Goal: Transaction & Acquisition: Purchase product/service

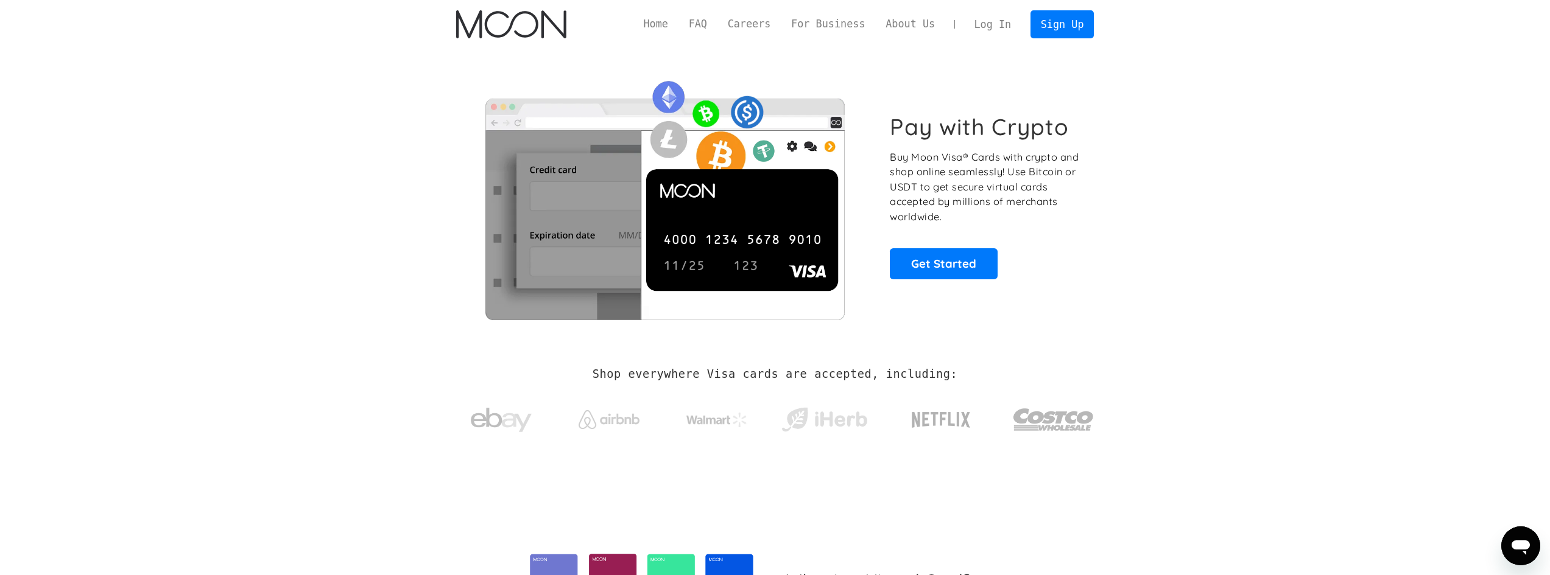
click at [997, 21] on link "Log In" at bounding box center [992, 24] width 57 height 27
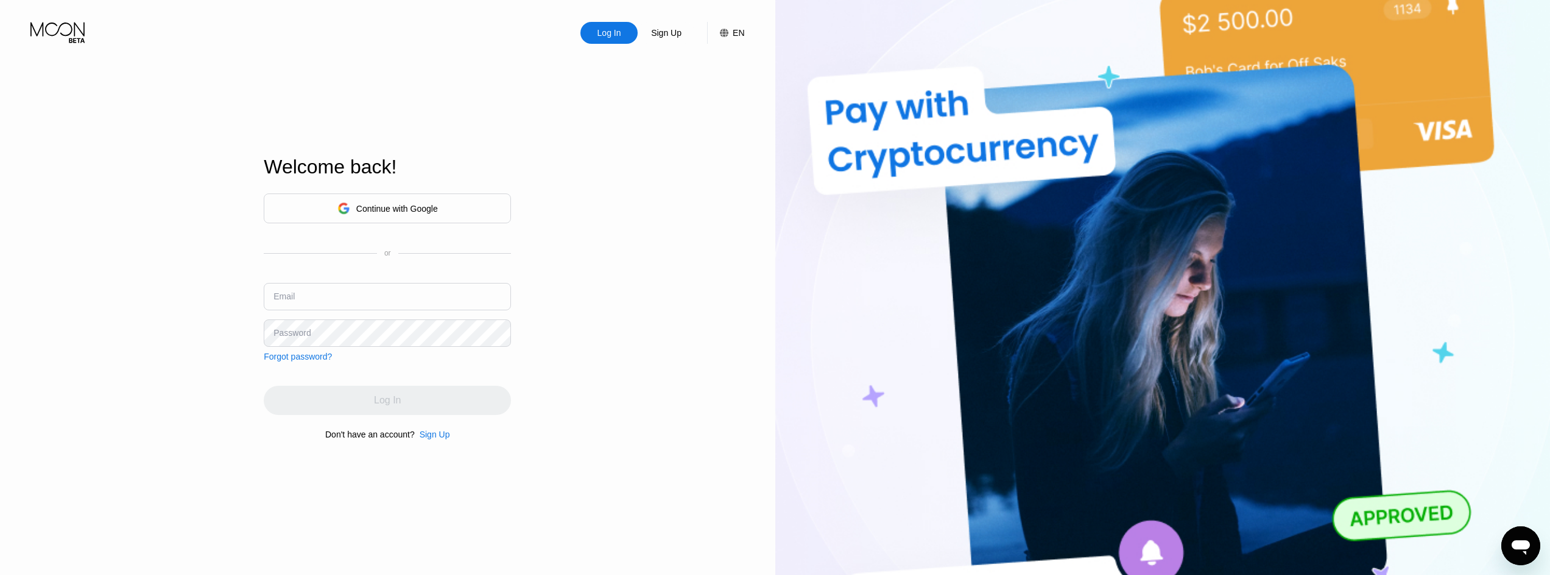
click at [383, 207] on div "Continue with Google" at bounding box center [397, 209] width 82 height 10
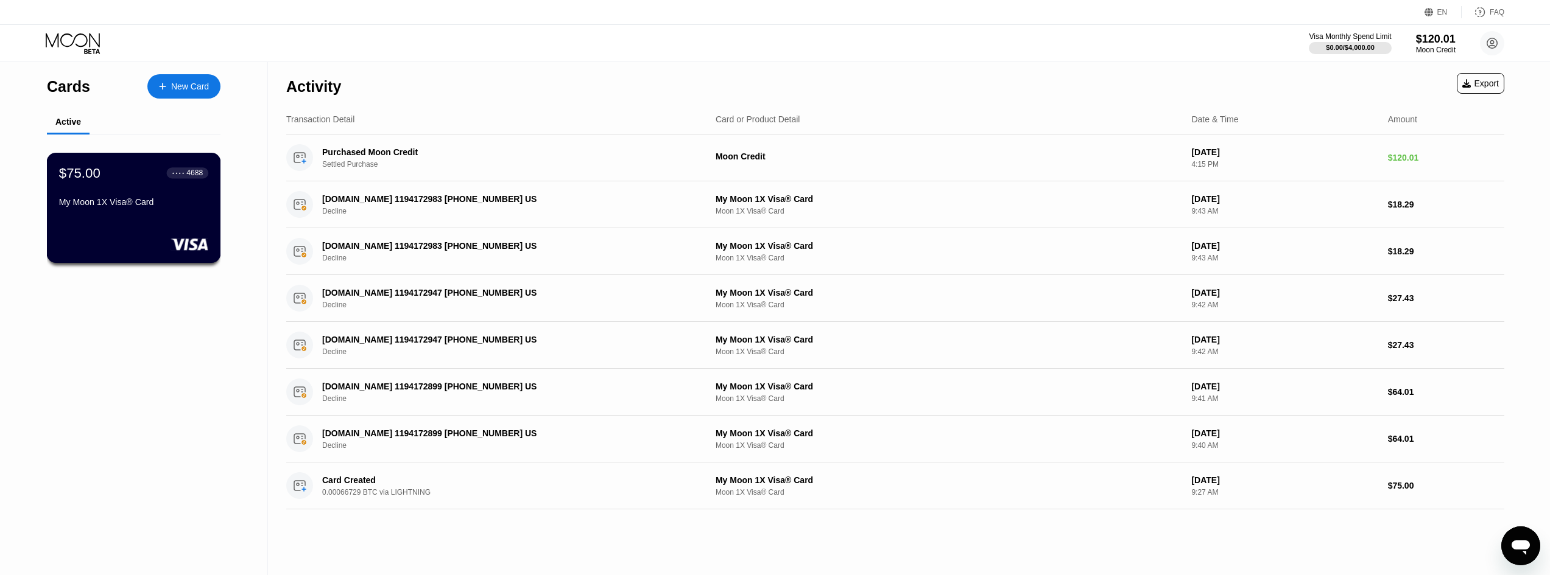
click at [152, 207] on div "My Moon 1X Visa® Card" at bounding box center [133, 202] width 149 height 10
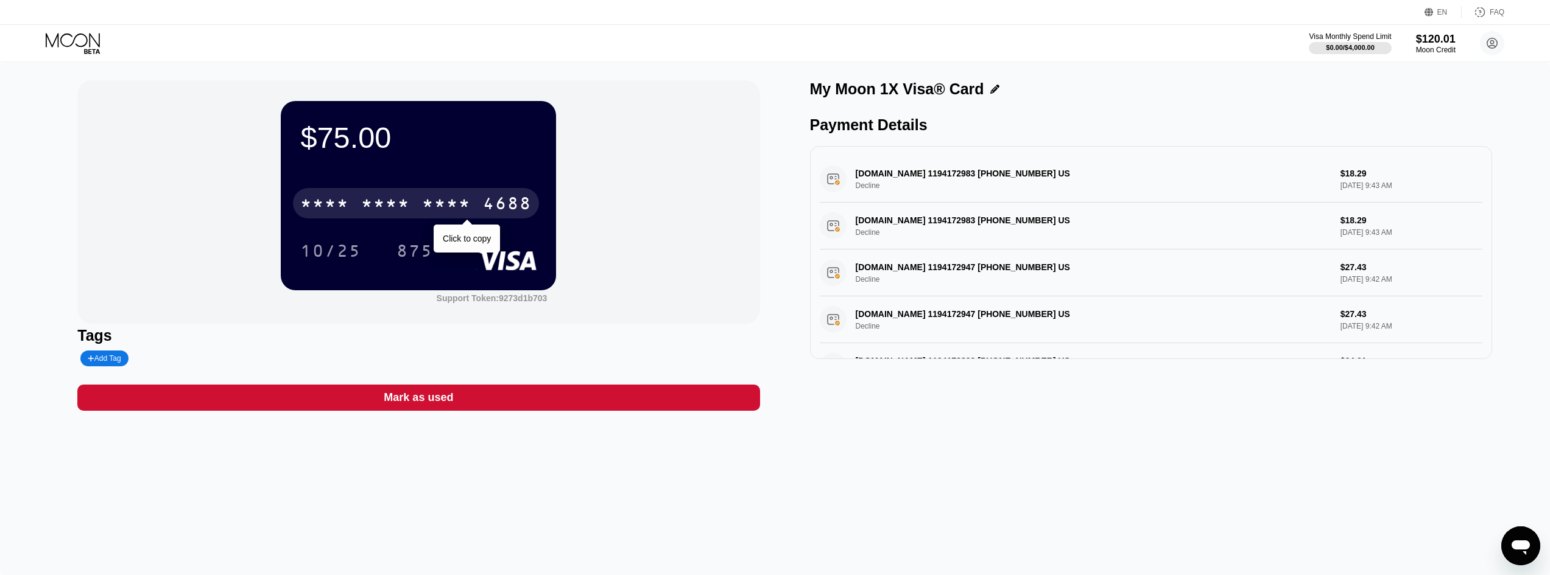
click at [410, 211] on div "* * * * * * * * * * * * 4688" at bounding box center [416, 203] width 246 height 30
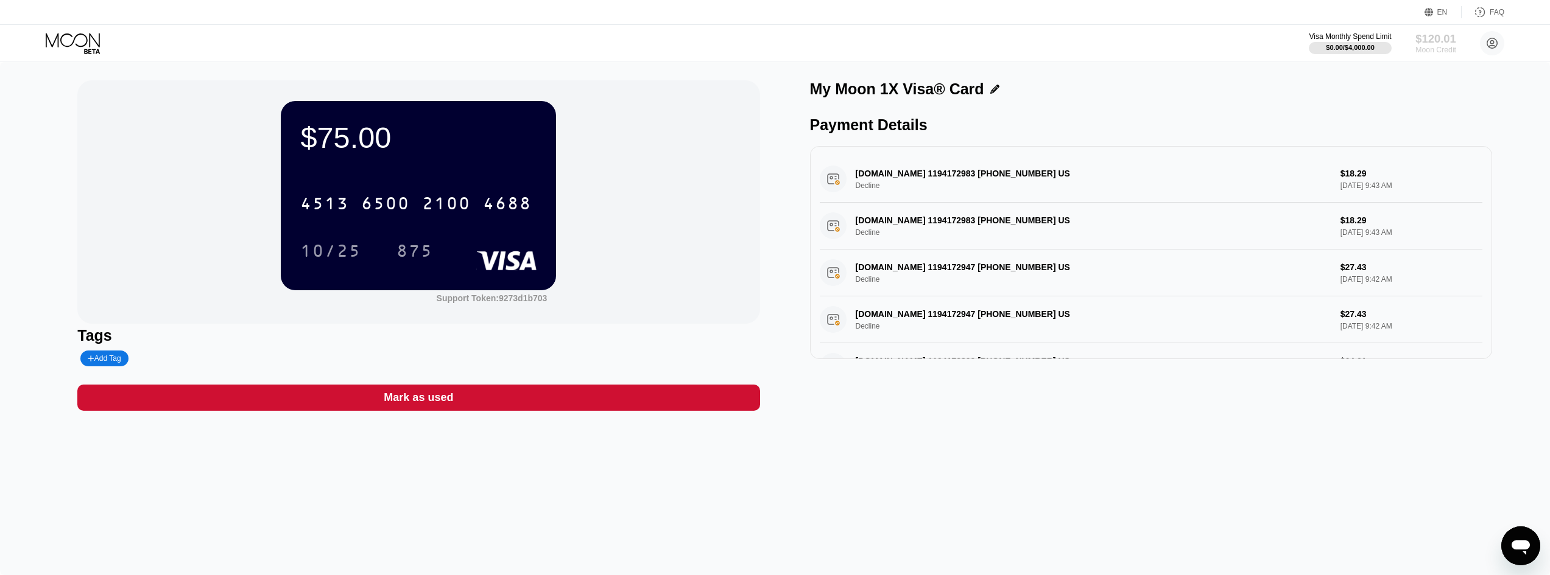
click at [1448, 50] on div "Moon Credit" at bounding box center [1435, 50] width 41 height 9
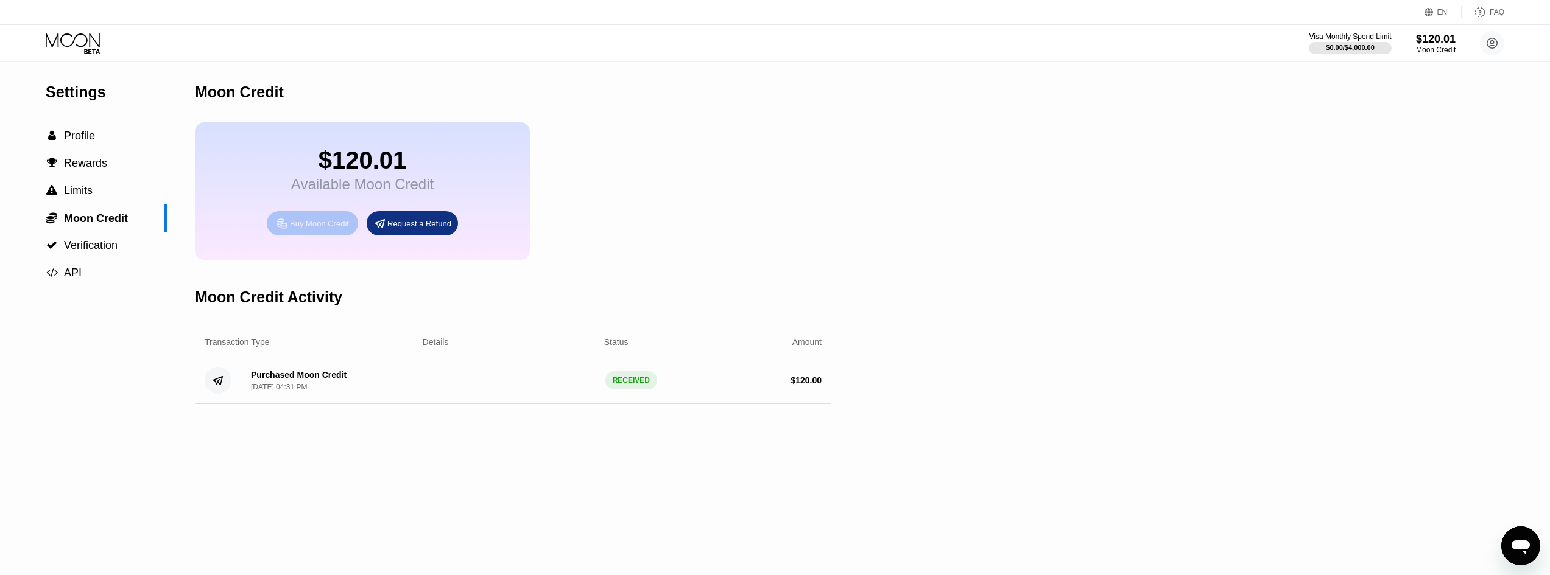
click at [318, 229] on div "Buy Moon Credit" at bounding box center [319, 224] width 59 height 10
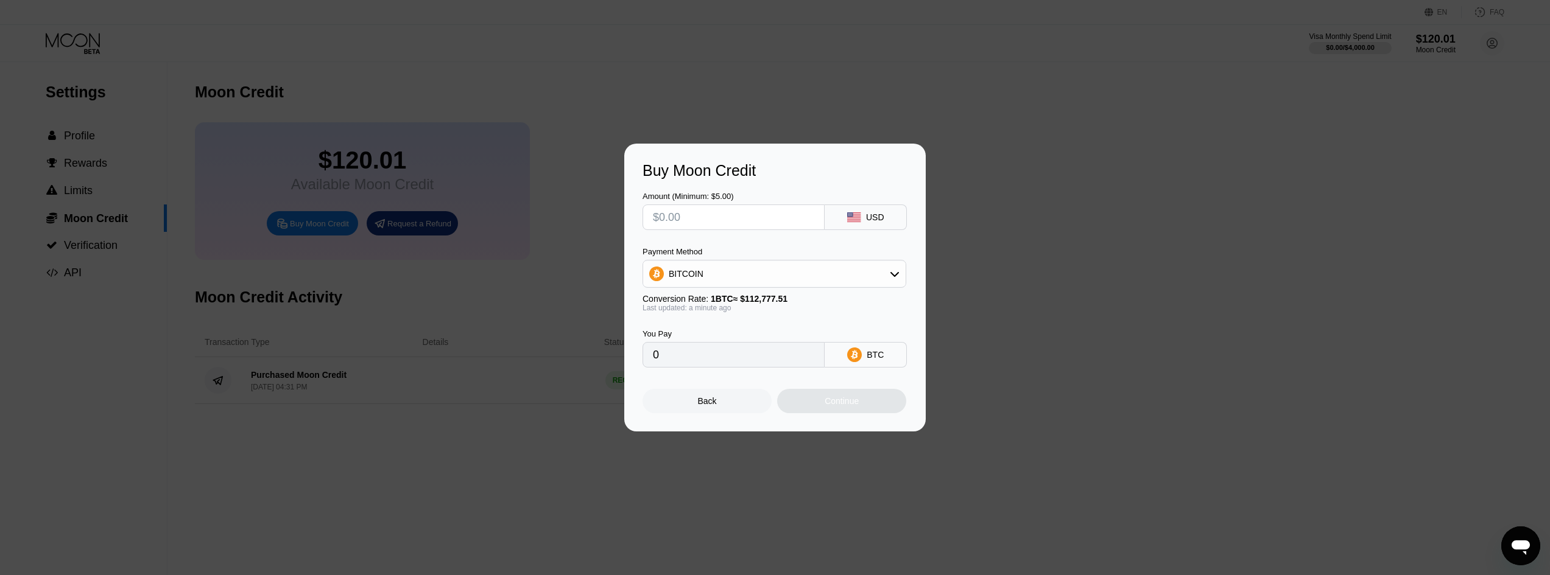
click at [732, 209] on input "text" at bounding box center [733, 217] width 161 height 24
type input "$2"
type input "0.00001774"
type input "$22"
type input "0.00019508"
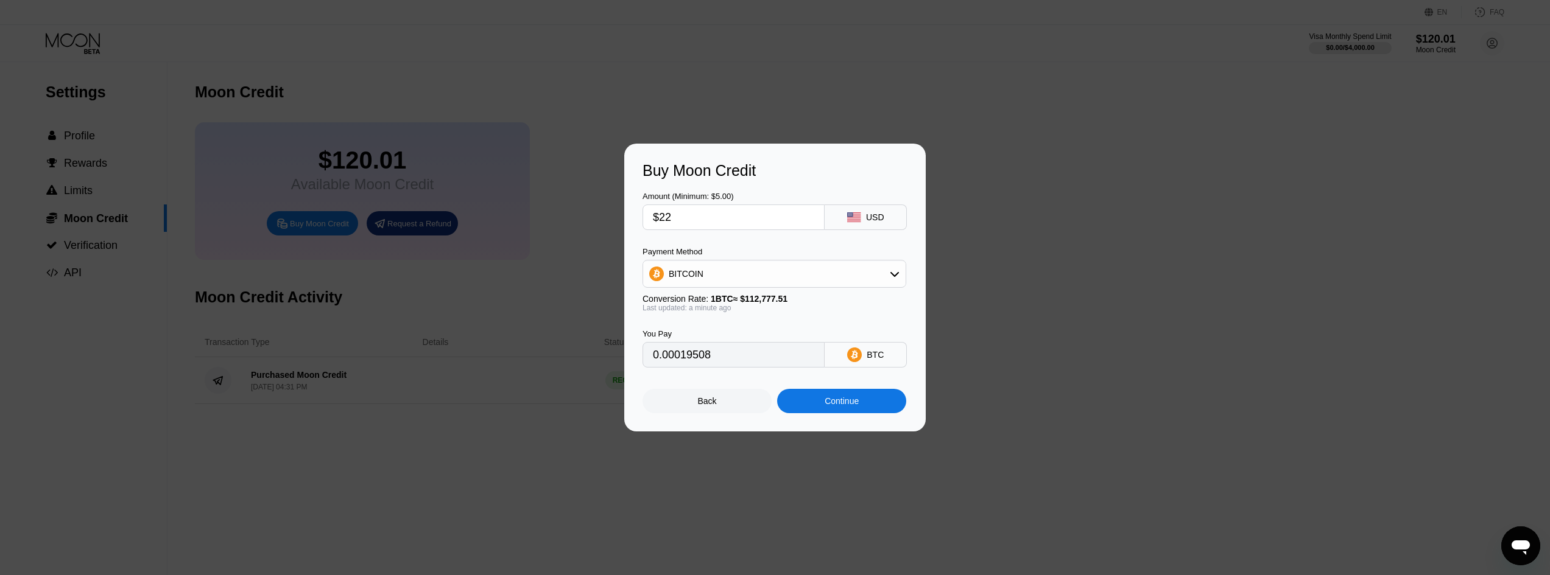
type input "$2"
type input "0.00001774"
type input "$20"
type input "0.00017735"
type input "$200"
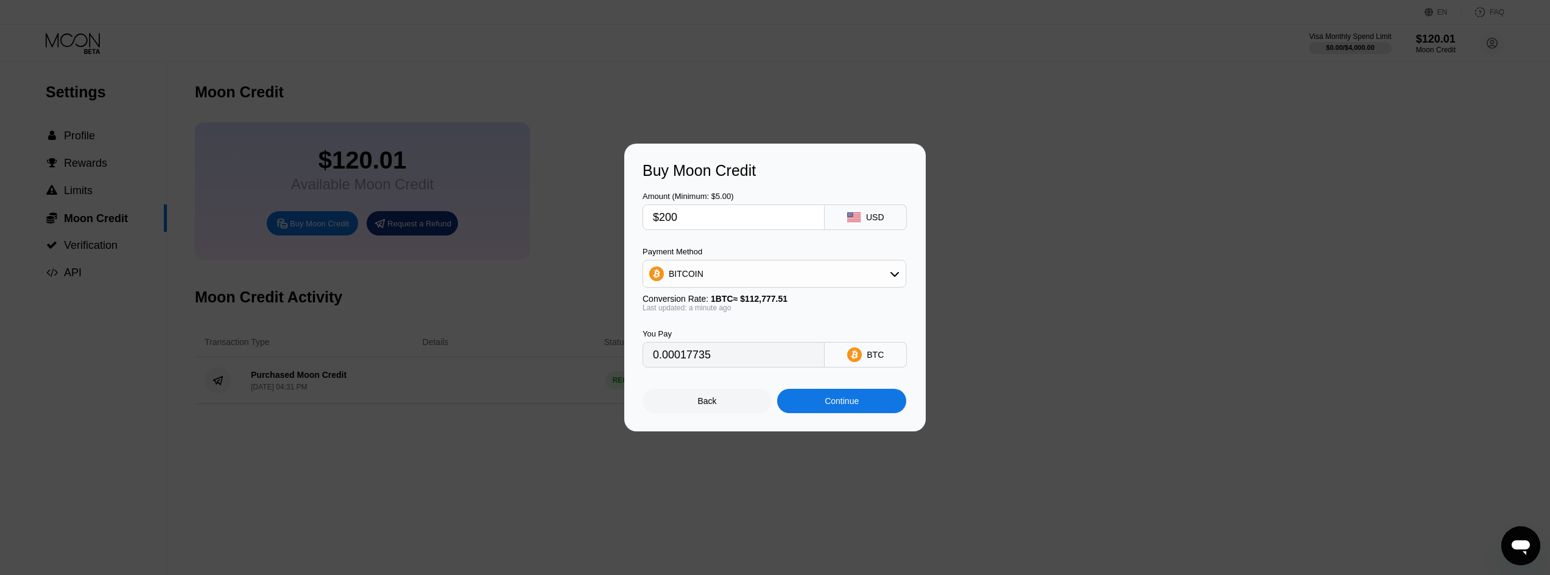
type input "0.00177341"
type input "$200"
click at [829, 400] on div "Continue" at bounding box center [841, 401] width 34 height 10
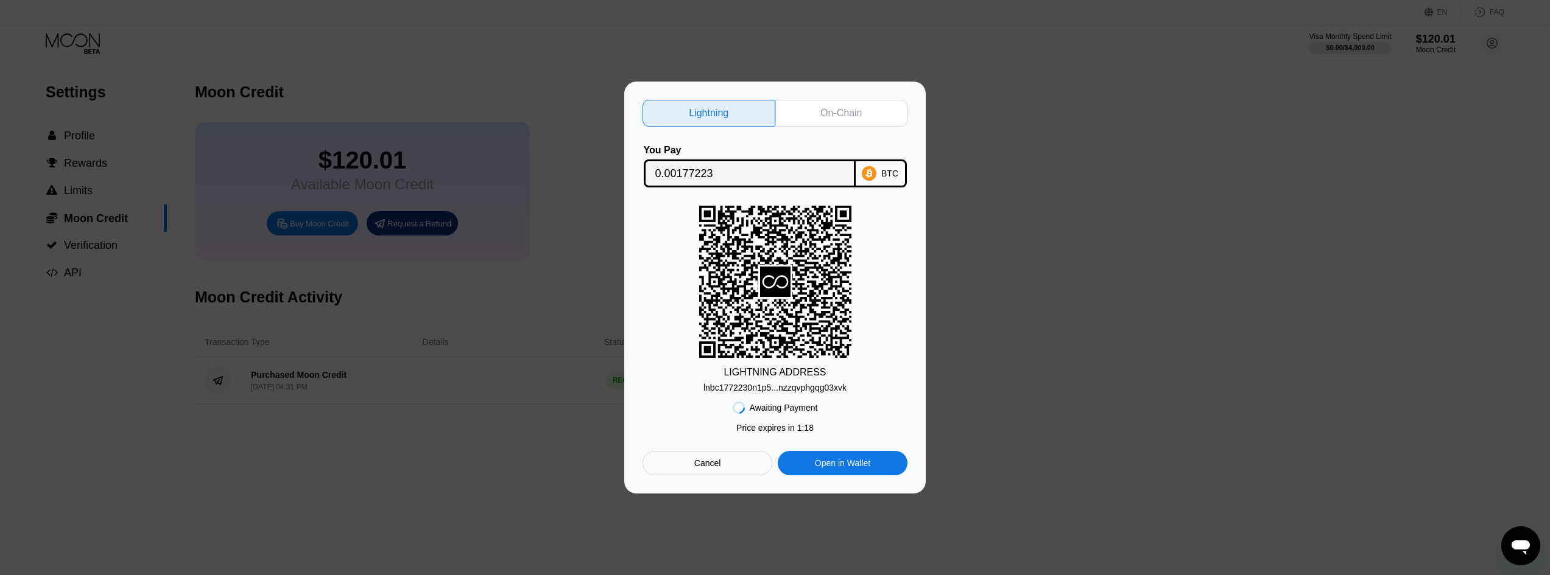
click at [708, 467] on div "Cancel" at bounding box center [707, 463] width 27 height 11
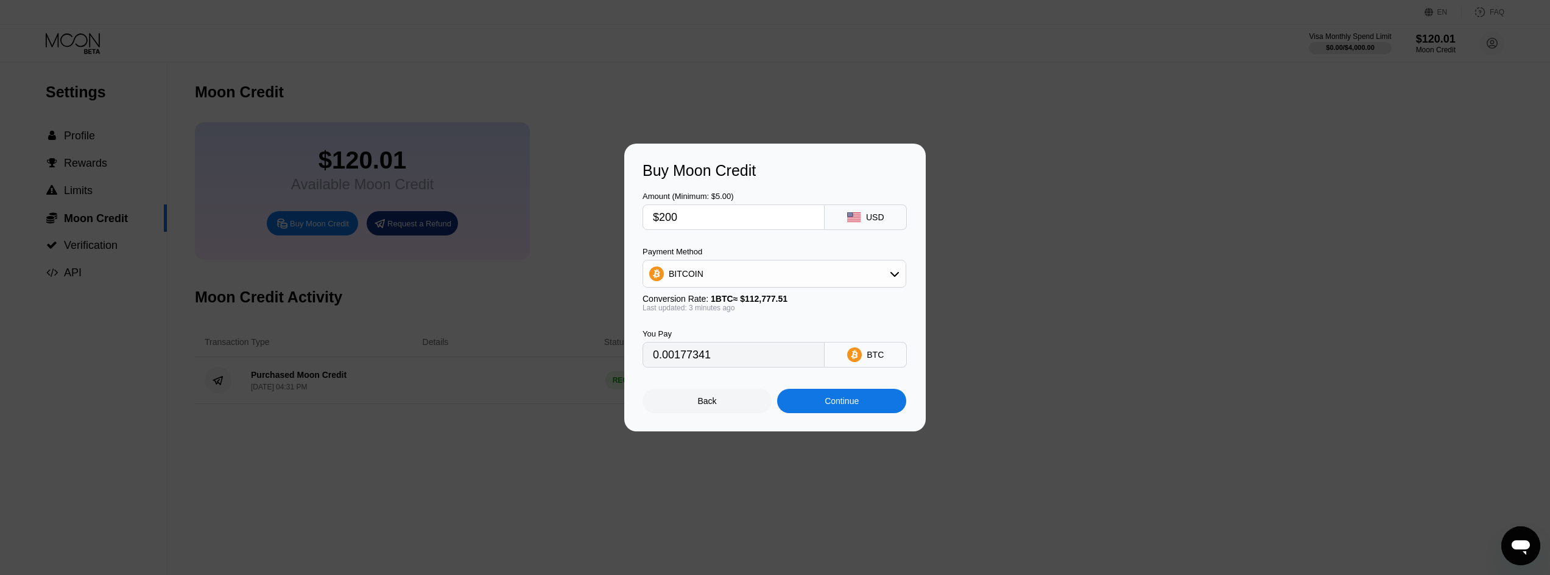
type input "0.00177323"
click at [715, 406] on div "Back" at bounding box center [707, 401] width 19 height 10
